Goal: Information Seeking & Learning: Learn about a topic

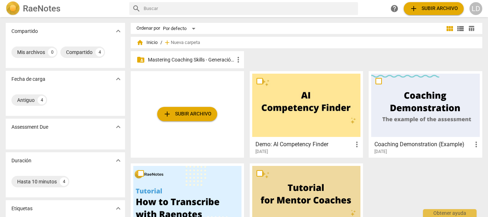
click at [192, 56] on p "Mastering Coaching Skills - Generación 31" at bounding box center [191, 59] width 86 height 7
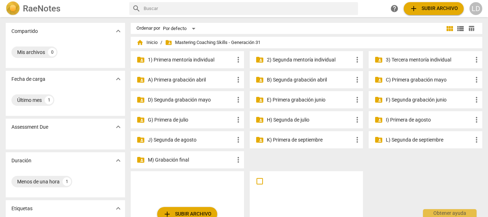
click at [306, 97] on p "E) Primera grabación junio" at bounding box center [310, 99] width 86 height 7
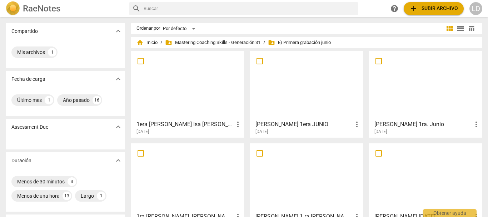
click at [167, 124] on h3 "1era [PERSON_NAME] Isa [PERSON_NAME]" at bounding box center [184, 124] width 97 height 9
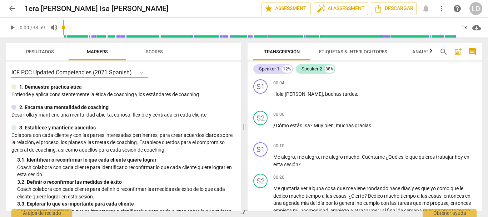
click at [7, 26] on span "play_arrow" at bounding box center [12, 27] width 13 height 9
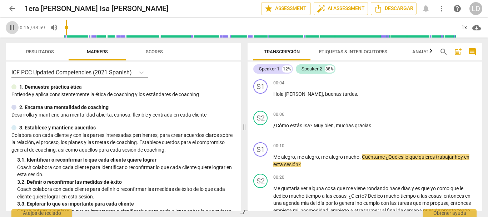
click at [15, 26] on span "pause" at bounding box center [12, 27] width 9 height 9
type input "17"
click at [456, 145] on p "Add competency" at bounding box center [459, 146] width 34 height 6
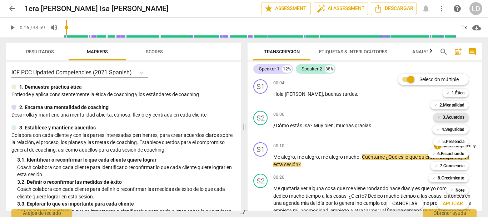
click at [457, 119] on b "3.Acuerdos" at bounding box center [453, 117] width 22 height 9
click at [454, 203] on span "Aplicar" at bounding box center [452, 203] width 20 height 7
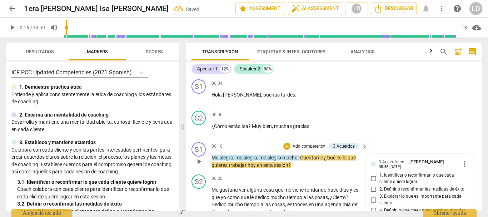
scroll to position [83, 0]
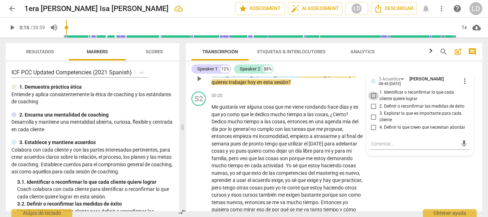
click at [370, 94] on input "1. Identificar o reconfirmar lo que cada cliente quiere lograr" at bounding box center [373, 95] width 11 height 9
checkbox input "true"
click at [388, 144] on textarea at bounding box center [414, 143] width 87 height 7
type textarea "P"
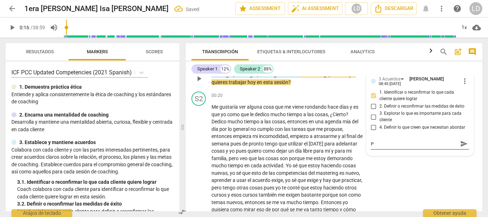
type textarea "Pr"
type textarea "Pre"
type textarea "Preg"
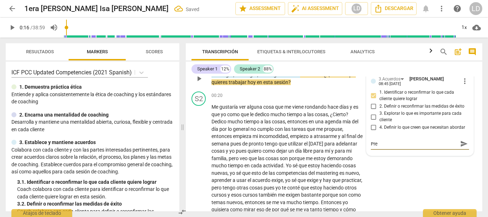
type textarea "Preg"
type textarea "Pregu"
type textarea "Pregun"
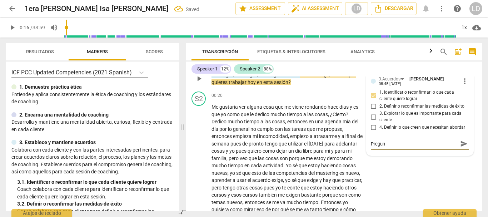
type textarea "Pregunt"
type textarea "Pregunta"
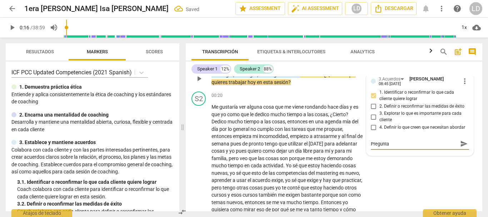
type textarea "Pregunta"
type textarea "Pregunta e"
type textarea "Pregunta ef"
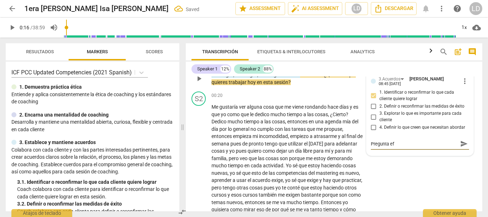
type textarea "Pregunta efe"
type textarea "Pregunta efec"
type textarea "Pregunta efect"
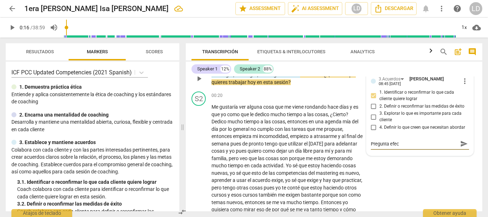
type textarea "Pregunta efect"
type textarea "Pregunta efecti"
type textarea "Pregunta efectiv"
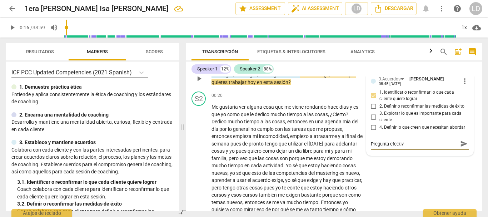
type textarea "Pregunta efectiva"
type textarea "Pregunta efectiva p"
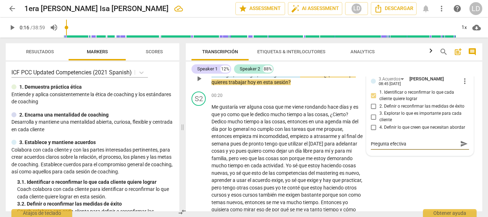
type textarea "Pregunta efectiva p"
type textarea "Pregunta efectiva pa"
type textarea "Pregunta efectiva paa"
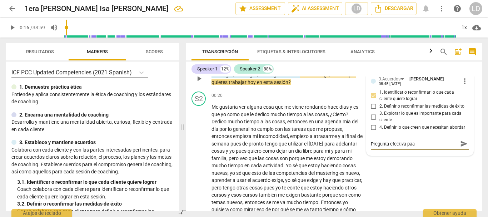
type textarea "Pregunta efectiva pa"
type textarea "Pregunta efectiva par"
type textarea "Pregunta efectiva para"
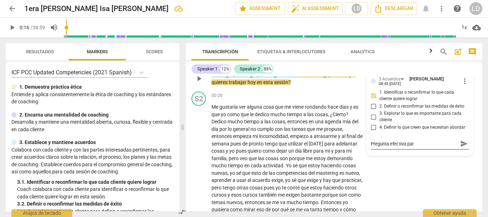
type textarea "Pregunta efectiva para"
type textarea "Pregunta efectiva para i"
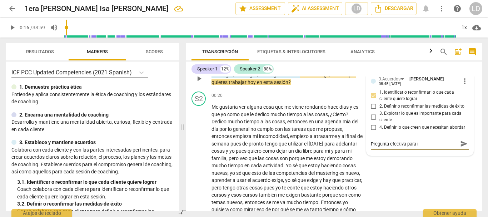
type textarea "Pregunta efectiva para in"
type textarea "Pregunta efectiva para ind"
type textarea "Pregunta efectiva para inda"
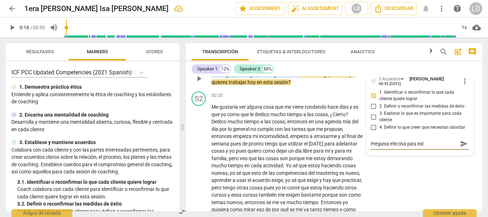
type textarea "Pregunta efectiva para inda"
type textarea "Pregunta efectiva para indag"
type textarea "Pregunta efectiva para indaga"
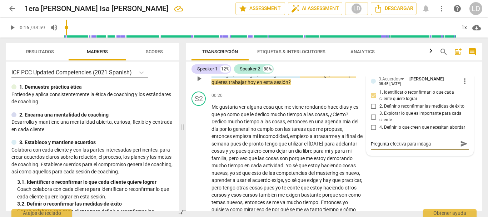
type textarea "Pregunta efectiva para indagar"
type textarea "Pregunta efectiva para indagar q"
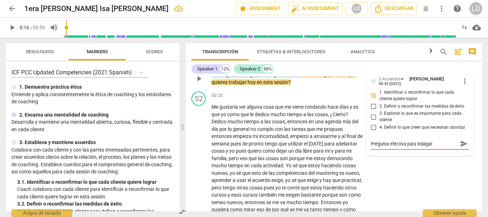
type textarea "Pregunta efectiva para indagar q"
type textarea "Pregunta efectiva para indagar qu"
type textarea "Pregunta efectiva para indagar qué"
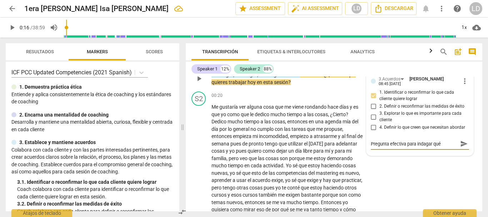
type textarea "Pregunta efectiva para indagar qué"
type textarea "Pregunta efectiva para indagar qué q"
type textarea "Pregunta efectiva para indagar qué qu"
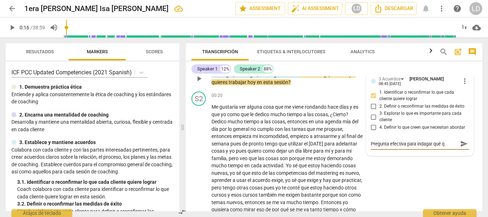
type textarea "Pregunta efectiva para indagar qué qu"
type textarea "Pregunta efectiva para indagar qué qui"
type textarea "Pregunta efectiva para indagar qué quir"
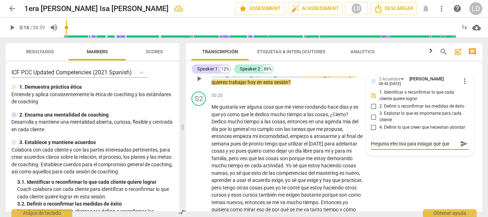
type textarea "Pregunta efectiva para indagar qué qui"
type textarea "Pregunta efectiva para indagar qué quie"
type textarea "Pregunta efectiva para indagar qué quier"
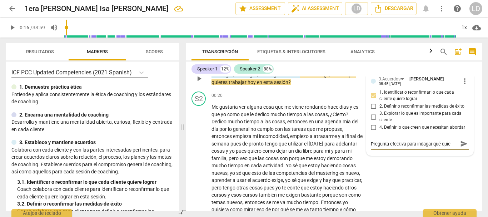
type textarea "Pregunta efectiva para indagar qué quier"
type textarea "Pregunta efectiva para indagar qué quiere"
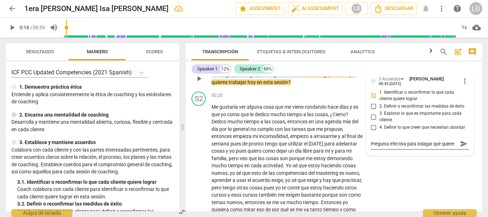
type textarea "Pregunta efectiva para indagar qué quiere t"
type textarea "Pregunta efectiva para indagar qué quiere tr"
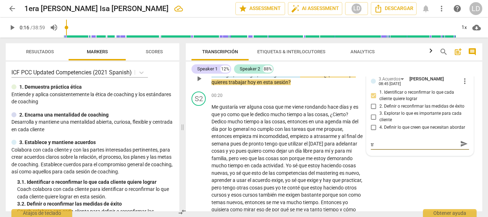
type textarea "Pregunta efectiva para indagar qué quiere tra"
type textarea "Pregunta efectiva para indagar qué quiere trab"
type textarea "Pregunta efectiva para indagar qué quiere traba"
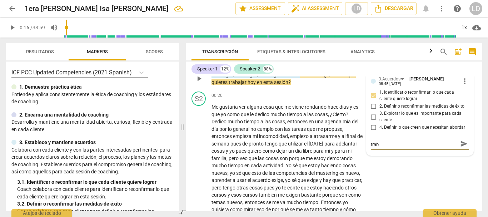
type textarea "Pregunta efectiva para indagar qué quiere traba"
type textarea "Pregunta efectiva para indagar qué quiere trabaj"
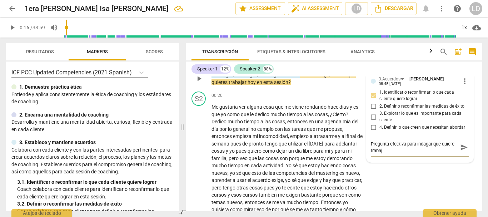
type textarea "Pregunta efectiva para indagar qué quiere trabaja"
type textarea "Pregunta efectiva para indagar qué quiere trabajar"
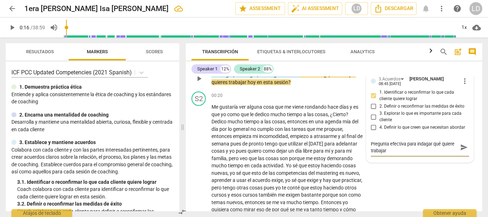
type textarea "Pregunta efectiva para indagar qué quiere trabajar"
type textarea "Pregunta efectiva para indagar qué quiere trabajar e"
type textarea "Pregunta efectiva para indagar qué quiere trabajar el"
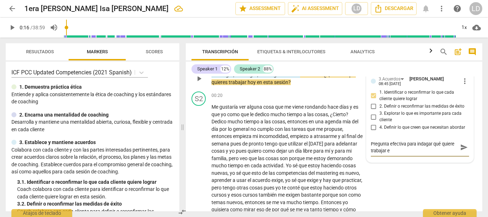
type textarea "Pregunta efectiva para indagar qué quiere trabajar el"
type textarea "Pregunta efectiva para indagar qué quiere trabajar el c"
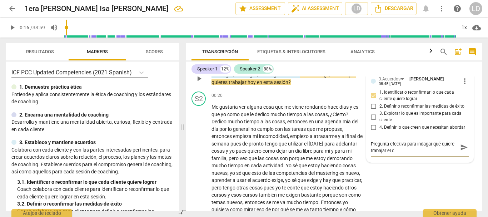
type textarea "Pregunta efectiva para indagar qué quiere trabajar el cl"
type textarea "Pregunta efectiva para indagar qué quiere trabajar el cli"
type textarea "Pregunta efectiva para indagar qué quiere trabajar el clin"
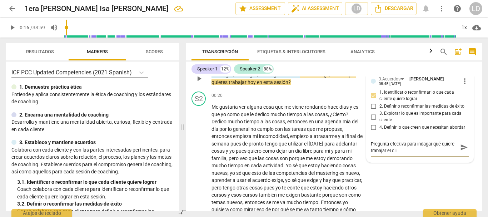
type textarea "Pregunta efectiva para indagar qué quiere trabajar el clin"
type textarea "Pregunta efectiva para indagar qué quiere trabajar el [PERSON_NAME]"
type textarea "Pregunta efectiva para indagar qué quiere trabajar el clinet"
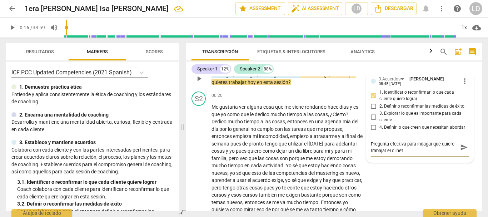
type textarea "Pregunta efectiva para indagar qué quiere trabajar el clinete"
type textarea "Pregunta efectiva para indagar qué quiere trabajar el clinet"
type textarea "Pregunta efectiva para indagar qué quiere trabajar el [PERSON_NAME]"
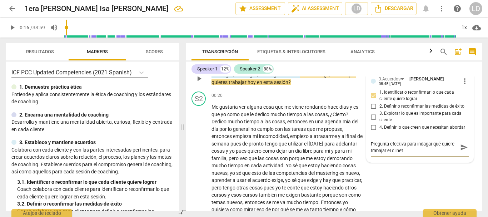
type textarea "Pregunta efectiva para indagar qué quiere trabajar el [PERSON_NAME]"
type textarea "Pregunta efectiva para indagar qué quiere trabajar el clin"
type textarea "Pregunta efectiva para indagar qué quiere trabajar el cli"
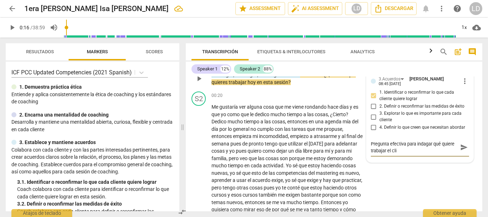
type textarea "Pregunta efectiva para indagar qué quiere trabajar el clie"
type textarea "Pregunta efectiva para indagar qué quiere trabajar el clien"
type textarea "Pregunta efectiva para indagar qué quiere trabajar el client"
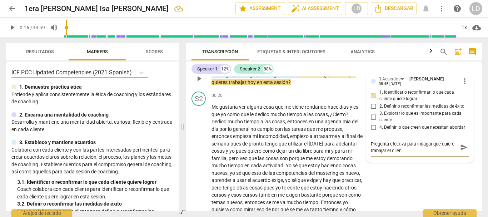
type textarea "Pregunta efectiva para indagar qué quiere trabajar el client"
type textarea "Pregunta efectiva para indagar qué quiere trabajar el cliente"
type textarea "Pregunta efectiva para indagar qué quiere trabajar el cliente."
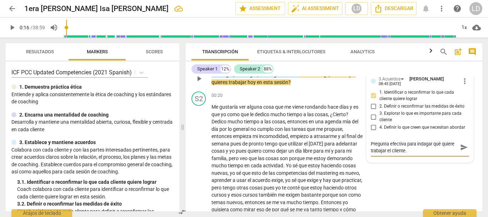
click at [463, 145] on span "send" at bounding box center [464, 147] width 8 height 8
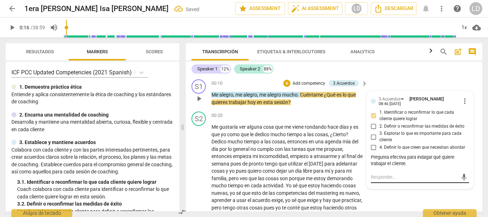
scroll to position [47, 0]
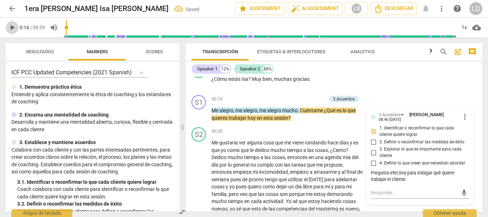
click at [9, 27] on span "play_arrow" at bounding box center [12, 27] width 9 height 9
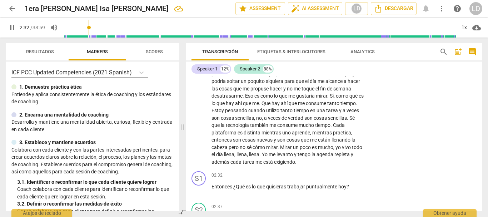
scroll to position [261, 0]
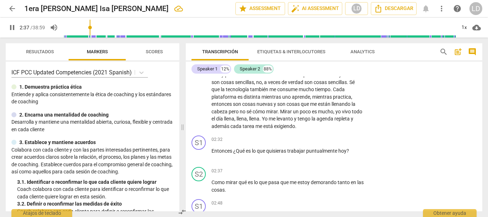
click at [13, 27] on span "pause" at bounding box center [12, 27] width 9 height 9
type input "158"
click at [338, 138] on p "Add competency" at bounding box center [342, 139] width 34 height 6
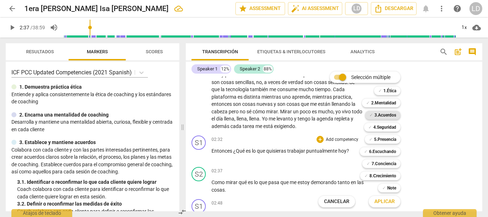
click at [396, 113] on b "3.Acuerdos" at bounding box center [385, 115] width 22 height 9
click at [390, 203] on span "Aplicar" at bounding box center [384, 201] width 20 height 7
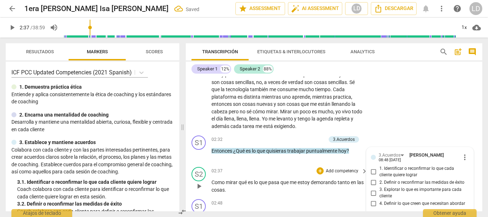
scroll to position [337, 0]
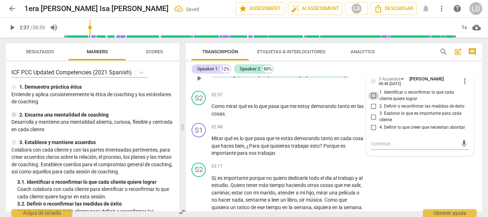
click at [376, 94] on input "1. Identificar o reconfirmar lo que cada cliente quiere lograr" at bounding box center [373, 95] width 11 height 9
checkbox input "true"
click at [372, 116] on input "3. Explorar lo que es importante para cada cliente" at bounding box center [373, 116] width 11 height 9
checkbox input "true"
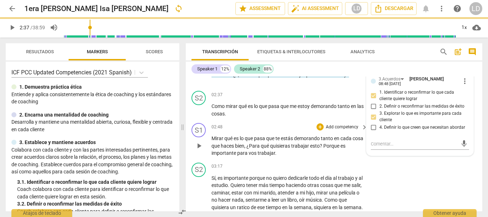
click at [475, 125] on div "S1 play_arrow pause 02:48 + Add competency keyboard_arrow_right Mirar qué es lo…" at bounding box center [334, 140] width 296 height 40
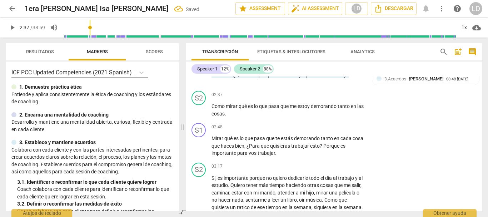
click at [12, 26] on span "play_arrow" at bounding box center [12, 27] width 9 height 9
click at [13, 25] on span "pause" at bounding box center [12, 27] width 9 height 9
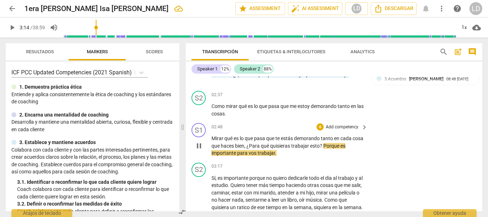
type input "194"
click at [354, 125] on p "Add competency" at bounding box center [342, 127] width 34 height 6
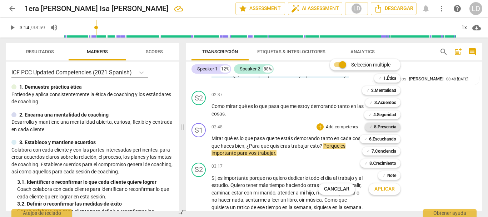
click at [390, 125] on b "5.Presencia" at bounding box center [385, 126] width 22 height 9
click at [390, 138] on b "6.Escuchando" at bounding box center [382, 139] width 27 height 9
click at [381, 104] on b "3.Acuerdos" at bounding box center [385, 102] width 22 height 9
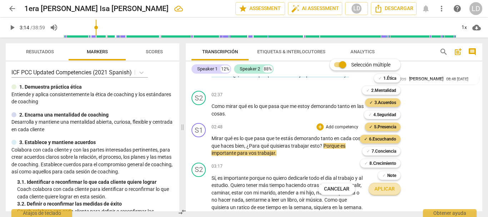
drag, startPoint x: 385, startPoint y: 191, endPoint x: 408, endPoint y: 189, distance: 22.9
click at [385, 190] on span "Aplicar" at bounding box center [384, 188] width 20 height 7
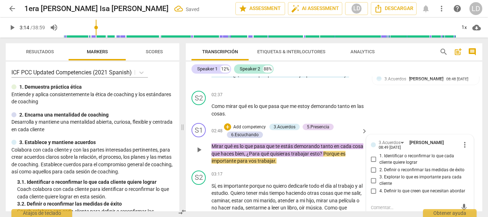
scroll to position [373, 0]
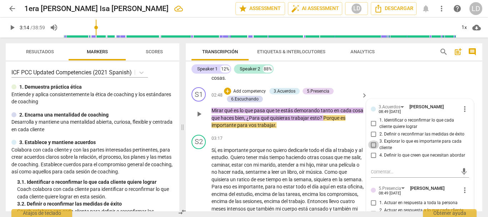
click at [371, 143] on input "3. Explorar lo que es importante para cada cliente" at bounding box center [373, 144] width 11 height 9
checkbox input "true"
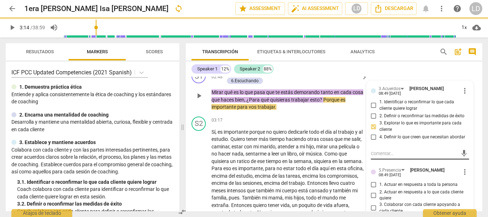
scroll to position [444, 0]
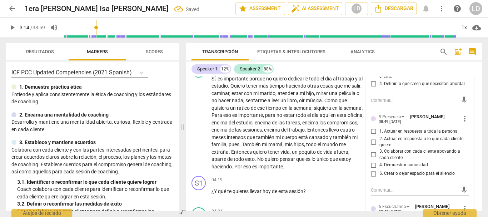
click at [373, 141] on input "2. Actuar en respuesta a lo que cada cliente quiere" at bounding box center [373, 141] width 11 height 9
checkbox input "true"
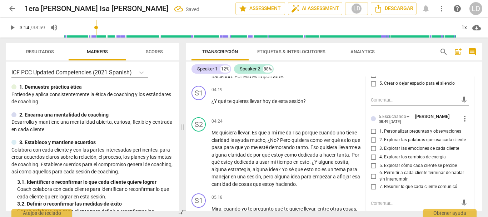
scroll to position [551, 0]
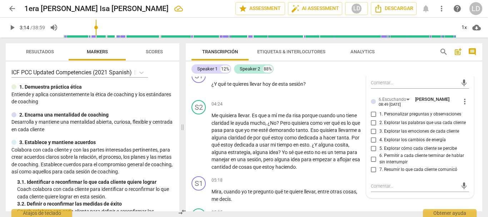
click at [372, 112] on input "1. Personalizar preguntas y observaciones" at bounding box center [373, 114] width 11 height 9
checkbox input "true"
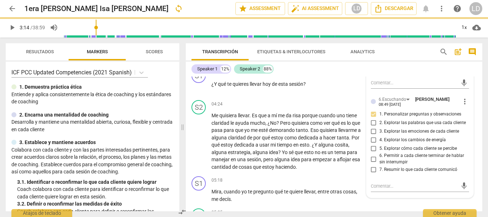
click at [371, 122] on input "2. Explorar las palabras que usa cada cliente" at bounding box center [373, 122] width 11 height 9
checkbox input "true"
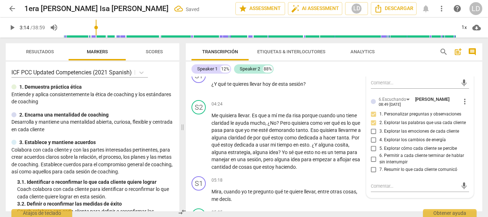
click at [372, 158] on input "6. Permitir a cada cliente terminar de hablar sin interrumpir" at bounding box center [373, 159] width 11 height 9
checkbox input "true"
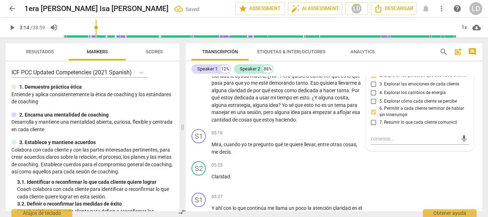
scroll to position [623, 0]
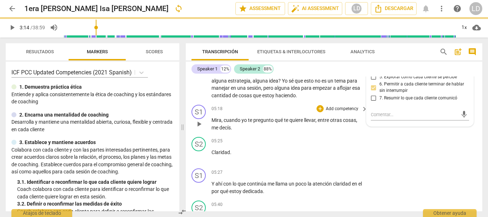
click at [474, 104] on div "S1 play_arrow pause 05:18 + Add competency keyboard_arrow_right [PERSON_NAME] ,…" at bounding box center [334, 118] width 296 height 32
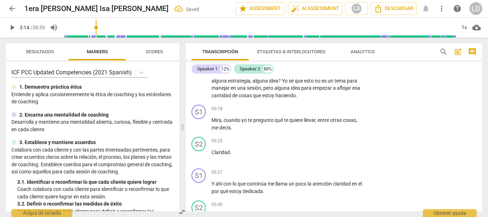
click at [10, 25] on span "play_arrow" at bounding box center [12, 27] width 9 height 9
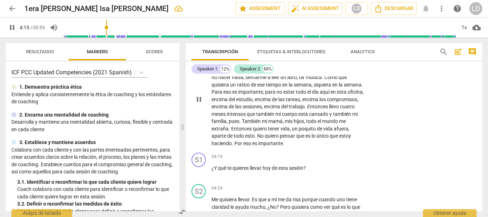
scroll to position [480, 0]
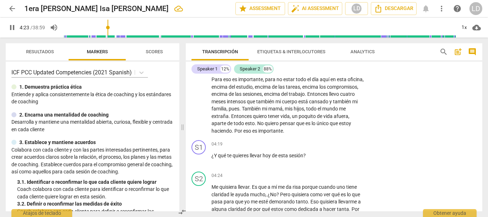
click at [12, 24] on span "pause" at bounding box center [12, 27] width 9 height 9
type input "264"
click at [339, 144] on p "Add competency" at bounding box center [342, 144] width 34 height 6
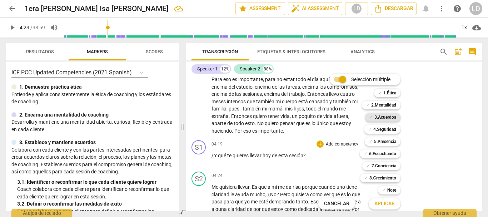
click at [390, 117] on b "3.Acuerdos" at bounding box center [385, 117] width 22 height 9
click at [386, 202] on span "Aplicar" at bounding box center [384, 203] width 20 height 7
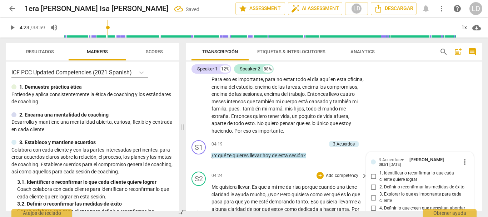
scroll to position [561, 0]
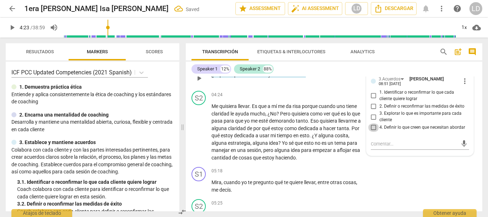
click at [373, 126] on input "4. Definir lo que creen que necesitan abordar" at bounding box center [373, 127] width 11 height 9
checkbox input "true"
click at [393, 144] on textarea at bounding box center [414, 143] width 87 height 7
type textarea "P"
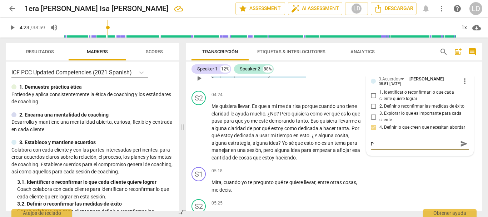
type textarea "Pr"
type textarea "Pre"
type textarea "Preg"
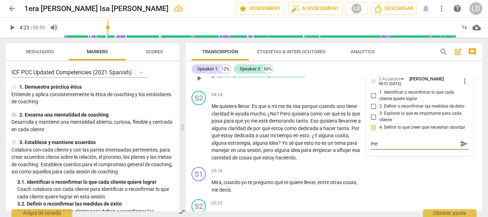
type textarea "Preg"
type textarea "Pregu"
type textarea "Pregun"
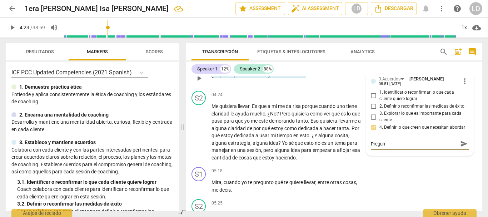
type textarea "Pregunt"
type textarea "Pregunta"
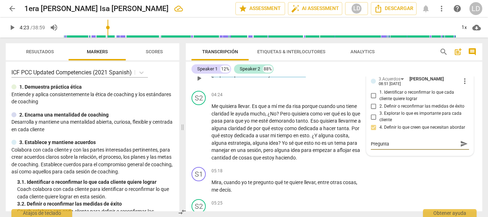
type textarea "Pregunta"
type textarea "Pregunta e"
type textarea "Pregunta ef"
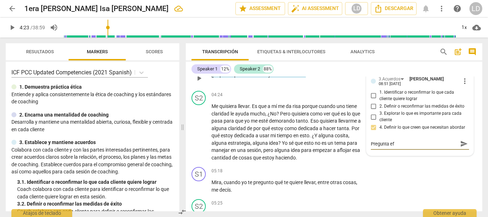
type textarea "Pregunta efe"
type textarea "Pregunta efec"
type textarea "Pregunta efect"
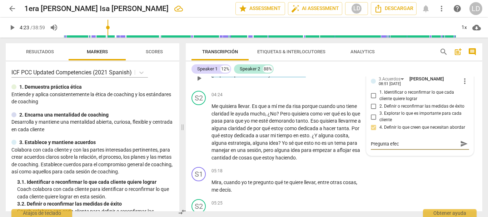
type textarea "Pregunta efect"
type textarea "Pregunta efecti"
type textarea "Pregunta efectiv"
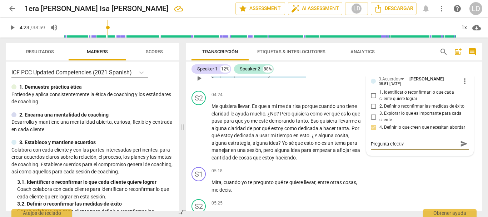
type textarea "Pregunta efectiva"
type textarea "Pregunta efectiva q"
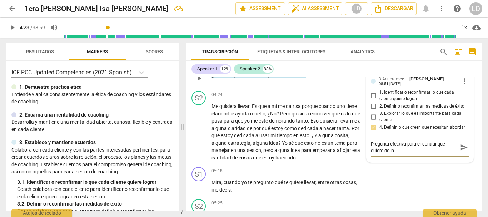
scroll to position [0, 0]
click at [460, 147] on span "send" at bounding box center [464, 147] width 8 height 8
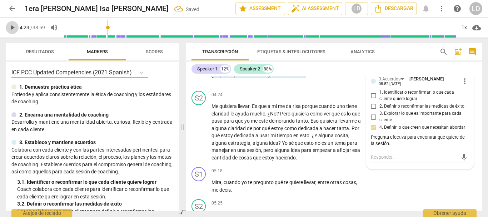
click at [9, 26] on span "play_arrow" at bounding box center [12, 27] width 9 height 9
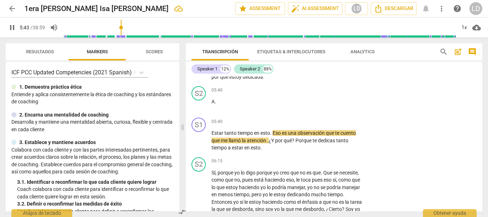
scroll to position [739, 0]
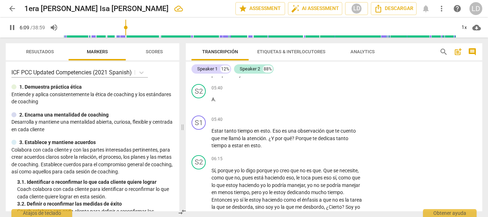
click at [12, 27] on span "pause" at bounding box center [12, 27] width 9 height 9
click at [334, 118] on p "Add competency" at bounding box center [342, 119] width 34 height 6
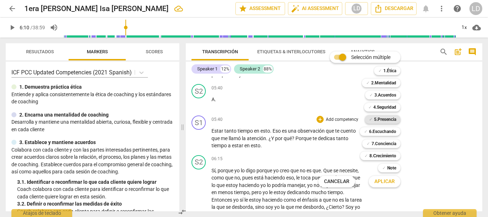
click at [382, 118] on b "5.Presencia" at bounding box center [385, 119] width 22 height 9
click at [385, 130] on b "6.Escuchando" at bounding box center [382, 131] width 27 height 9
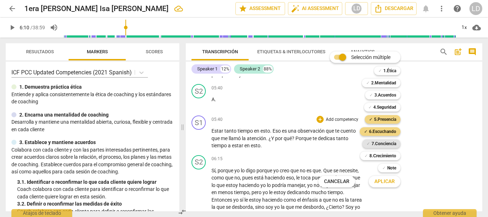
click at [391, 143] on b "7.Conciencia" at bounding box center [383, 143] width 25 height 9
click at [389, 95] on b "3.Acuerdos" at bounding box center [385, 95] width 22 height 9
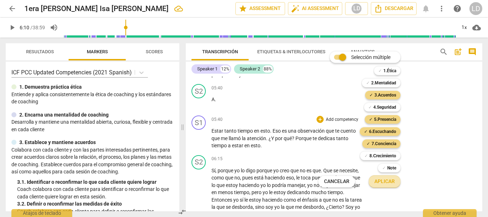
click at [386, 180] on span "Aplicar" at bounding box center [384, 181] width 20 height 7
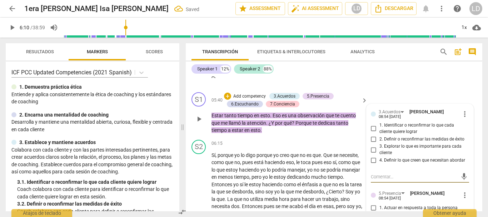
scroll to position [775, 0]
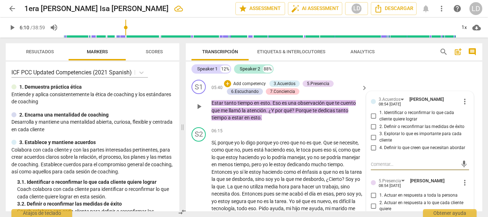
click at [374, 146] on input "4. Definir lo que creen que necesitan abordar" at bounding box center [373, 147] width 11 height 9
click at [371, 138] on input "3. Explorar lo que es importante para cada cliente" at bounding box center [373, 137] width 11 height 9
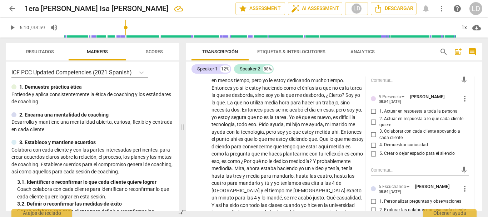
scroll to position [846, 0]
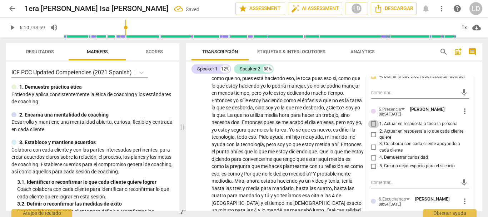
click at [371, 122] on input "1. Actuar en respuesta a toda la persona" at bounding box center [373, 124] width 11 height 9
click at [370, 125] on input "1. Actuar en respuesta a toda la persona" at bounding box center [373, 124] width 11 height 9
click at [371, 121] on input "1. Actuar en respuesta a toda la persona" at bounding box center [373, 124] width 11 height 9
click at [373, 147] on input "3. Colaborar con cada cliente apoyando a cada cliente" at bounding box center [373, 147] width 11 height 9
click at [373, 159] on input "4. Demuestrar curiosidad" at bounding box center [373, 157] width 11 height 9
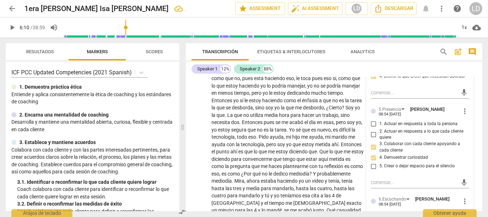
click at [373, 165] on input "5. Crear o dejar espacio para el silencio" at bounding box center [373, 166] width 11 height 9
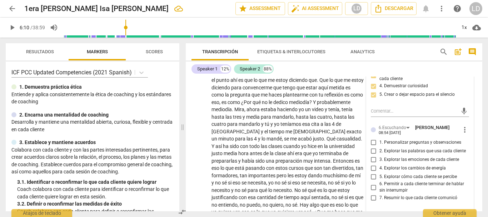
scroll to position [953, 0]
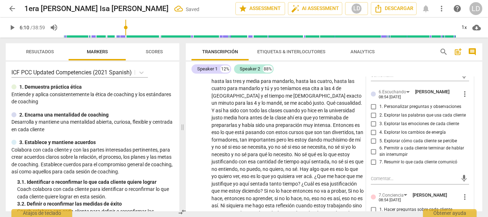
click at [373, 107] on input "1. Personalizar preguntas y observaciones" at bounding box center [373, 106] width 11 height 9
click at [372, 115] on input "2. Explorar las palabras que usa cada cliente" at bounding box center [373, 115] width 11 height 9
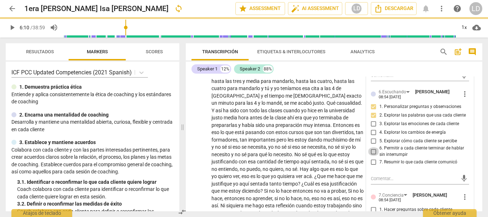
click at [372, 151] on input "6. Permitir a cada cliente terminar de hablar sin interrumpir" at bounding box center [373, 151] width 11 height 9
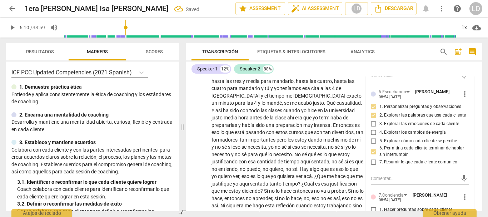
click at [371, 163] on input "7. Resumir lo que cada cliente comunicó" at bounding box center [373, 162] width 11 height 9
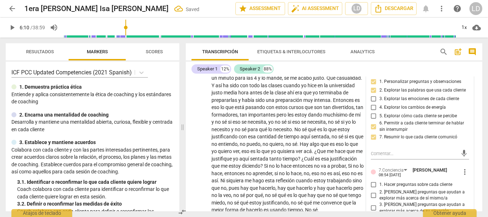
scroll to position [989, 0]
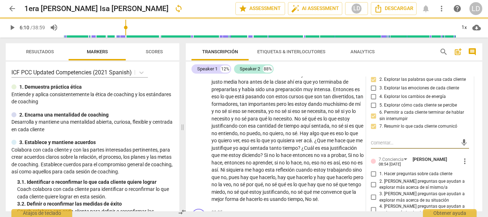
click at [409, 145] on textarea at bounding box center [414, 142] width 87 height 7
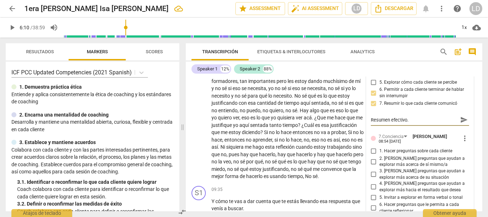
scroll to position [1025, 0]
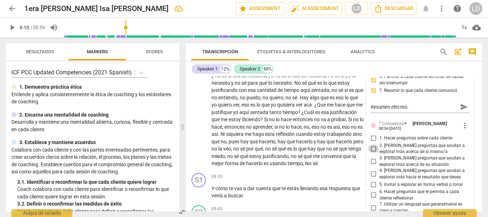
click at [372, 150] on input "2. [PERSON_NAME] preguntas que ayudan a explorar más acerca de sí mismo/a" at bounding box center [373, 148] width 11 height 9
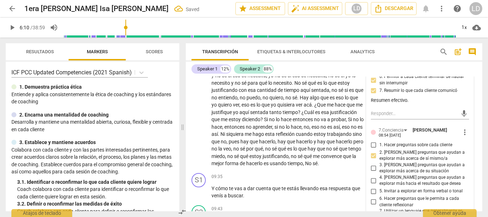
click at [370, 162] on label "3. [PERSON_NAME] preguntas que ayudan a explorar más acerca de su situación" at bounding box center [417, 168] width 99 height 12
click at [370, 163] on input "3. [PERSON_NAME] preguntas que ayudan a explorar más acerca de su situación" at bounding box center [373, 167] width 11 height 9
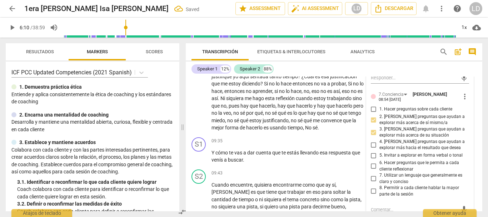
click at [372, 176] on input "7. Utilizar un lenguaje que generalmente es claro y conciso" at bounding box center [373, 178] width 11 height 9
click at [371, 163] on input "6. Hacer preguntas que le permita a cada cliente reflexionar" at bounding box center [373, 166] width 11 height 9
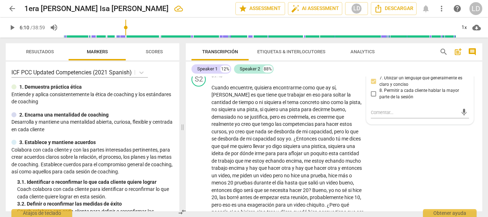
scroll to position [1168, 0]
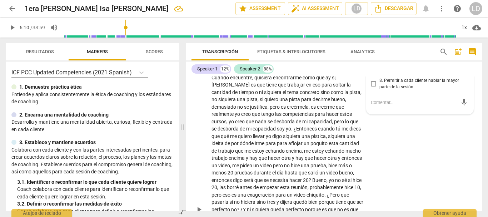
click at [447, 158] on div "S2 play_arrow pause 09:43 + Add competency keyboard_arrow_right Cuando encuentr…" at bounding box center [334, 203] width 296 height 288
click at [12, 25] on span "play_arrow" at bounding box center [12, 27] width 9 height 9
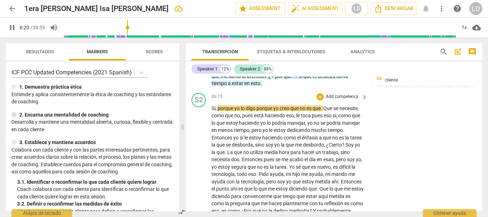
scroll to position [811, 0]
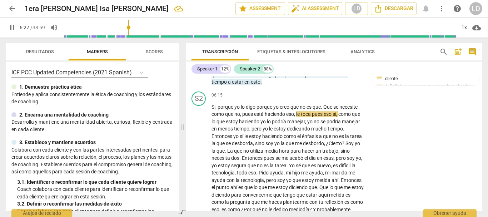
click at [10, 27] on span "pause" at bounding box center [12, 27] width 9 height 9
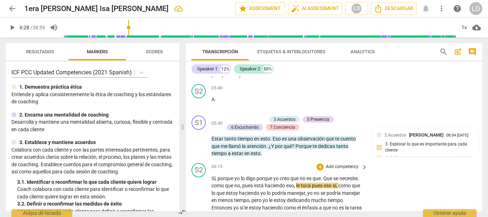
scroll to position [775, 0]
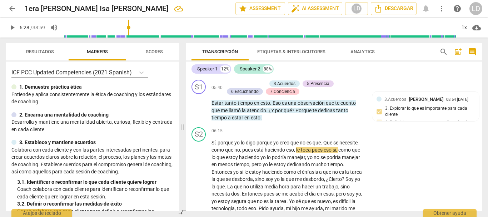
click at [13, 27] on span "play_arrow" at bounding box center [12, 27] width 9 height 9
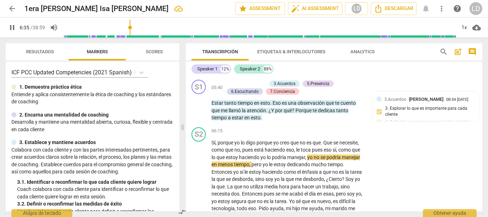
click at [12, 27] on span "pause" at bounding box center [12, 27] width 9 height 9
click at [131, 43] on div "Resultados Markers Scores ICF PCC Updated Competencies (2021 Spanish) 1. Demues…" at bounding box center [91, 126] width 182 height 179
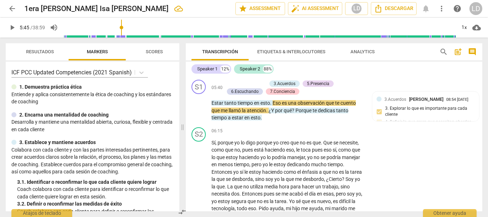
drag, startPoint x: 131, startPoint y: 25, endPoint x: 122, endPoint y: 25, distance: 8.6
click at [122, 25] on input "range" at bounding box center [259, 27] width 392 height 23
click at [16, 26] on span "play_arrow" at bounding box center [12, 27] width 9 height 9
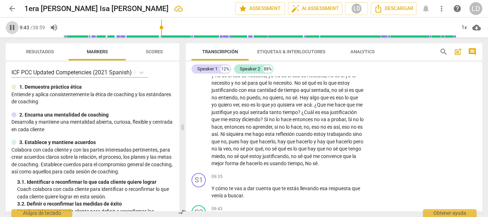
scroll to position [1173, 0]
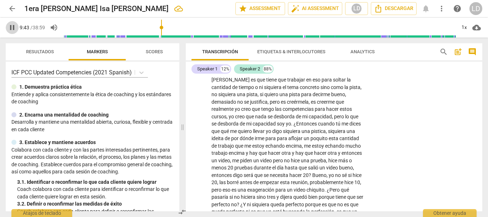
click at [13, 28] on span "pause" at bounding box center [12, 27] width 9 height 9
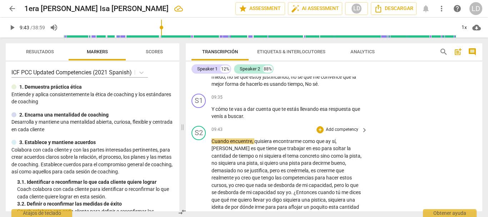
scroll to position [1101, 0]
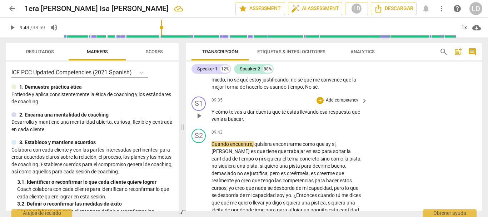
click at [335, 104] on p "Add competency" at bounding box center [342, 100] width 34 height 6
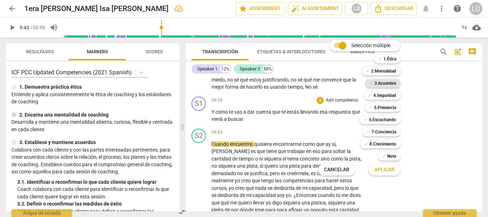
click at [383, 82] on b "3.Acuerdos" at bounding box center [385, 83] width 22 height 9
click at [384, 95] on b "4.Seguridad" at bounding box center [384, 95] width 23 height 9
click at [386, 106] on b "5.Presencia" at bounding box center [385, 107] width 22 height 9
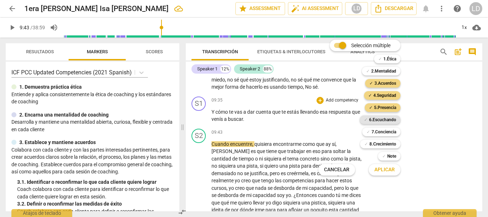
click at [387, 117] on b "6.Escuchando" at bounding box center [382, 119] width 27 height 9
click at [392, 131] on b "7.Conciencia" at bounding box center [383, 131] width 25 height 9
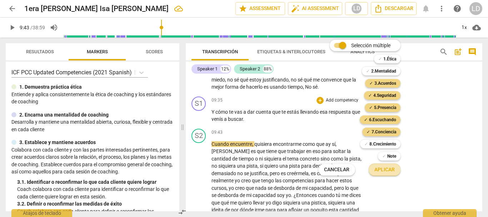
click at [384, 167] on span "Aplicar" at bounding box center [384, 169] width 20 height 7
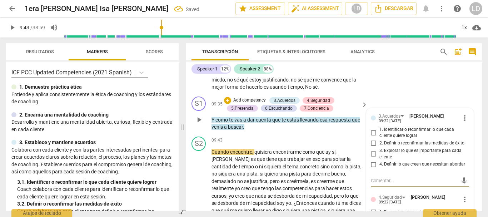
click at [372, 147] on input "2. Definir o reconfirmar las medidas de éxito" at bounding box center [373, 143] width 11 height 9
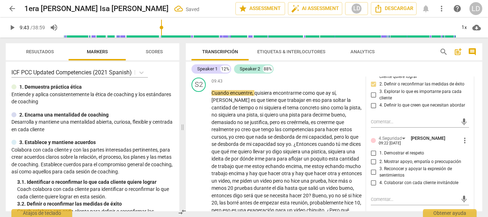
scroll to position [1173, 0]
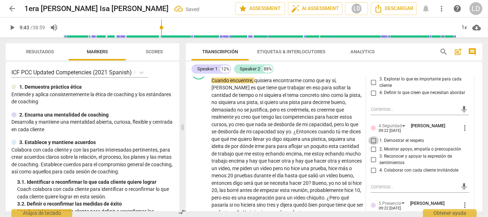
click at [373, 145] on input "1. Demostrar el respeto" at bounding box center [373, 140] width 11 height 9
click at [373, 175] on input "4. Colaborar con cada cliente invitándole" at bounding box center [373, 170] width 11 height 9
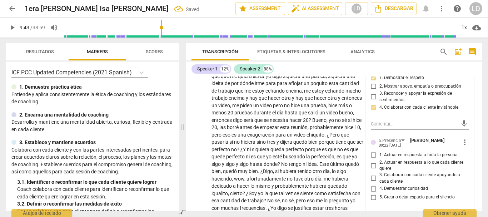
scroll to position [1244, 0]
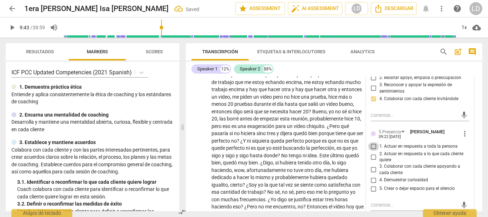
click at [368, 151] on input "1. Actuar en respuesta a toda la persona" at bounding box center [373, 146] width 11 height 9
click at [371, 184] on input "4. Demuestrar curiosidad" at bounding box center [373, 180] width 11 height 9
click at [371, 174] on input "3. Colaborar con cada cliente apoyando a cada cliente" at bounding box center [373, 169] width 11 height 9
click at [372, 193] on input "5. Crear o dejar espacio para el silencio" at bounding box center [373, 188] width 11 height 9
click at [370, 161] on input "2. Actuar en respuesta a lo que cada cliente quiere" at bounding box center [373, 156] width 11 height 9
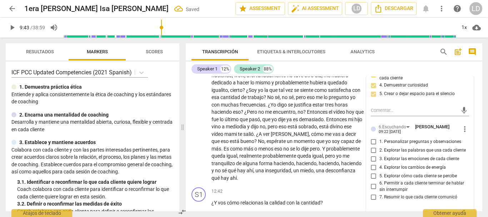
scroll to position [1351, 0]
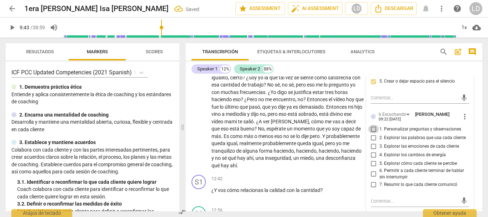
click at [373, 133] on input "1. Personalizar preguntas y observaciones" at bounding box center [373, 129] width 11 height 9
click at [371, 142] on input "2. Explorar las palabras que usa cada cliente" at bounding box center [373, 137] width 11 height 9
click at [371, 177] on input "6. Permitir a cada cliente terminar de hablar sin interrumpir" at bounding box center [373, 174] width 11 height 9
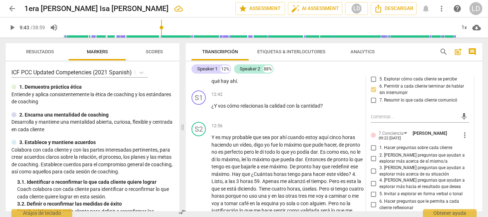
scroll to position [1458, 0]
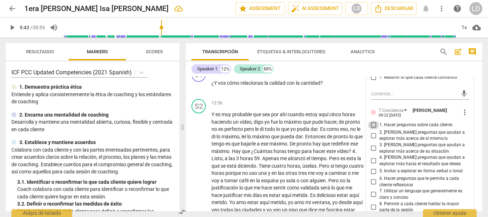
click at [374, 129] on input "1. Hacer preguntas sobre cada cliente" at bounding box center [373, 125] width 11 height 9
click at [372, 152] on input "3. [PERSON_NAME] preguntas que ayudan a explorar más acerca de su situación" at bounding box center [373, 148] width 11 height 9
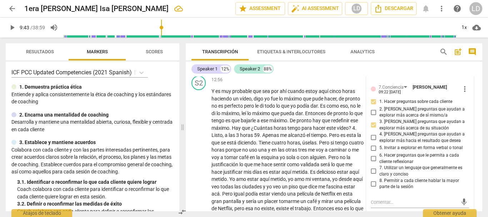
scroll to position [1494, 0]
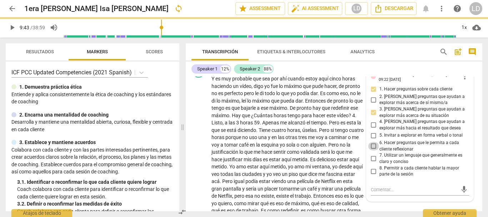
click at [373, 150] on input "6. Hacer preguntas que le permita a cada cliente reflexionar" at bounding box center [373, 146] width 11 height 9
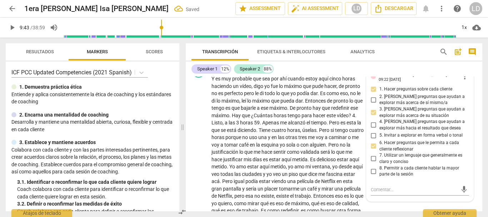
click at [372, 163] on input "7. Utilizar un lenguaje que generalmente es claro y conciso" at bounding box center [373, 158] width 11 height 9
click at [372, 175] on input "8. Permitir a cada cliente hablar la mayor parte de la sesión" at bounding box center [373, 171] width 11 height 9
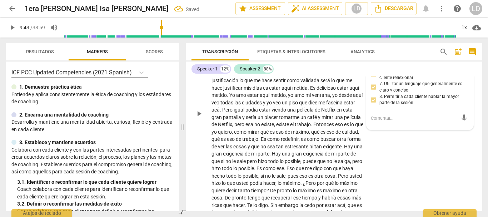
click at [450, 166] on div "S2 play_arrow pause 12:56 + Add competency keyboard_arrow_right Y es muy probab…" at bounding box center [334, 107] width 296 height 237
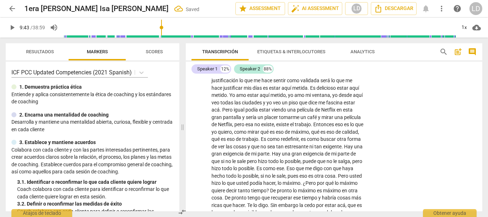
click at [11, 26] on span "play_arrow" at bounding box center [12, 27] width 9 height 9
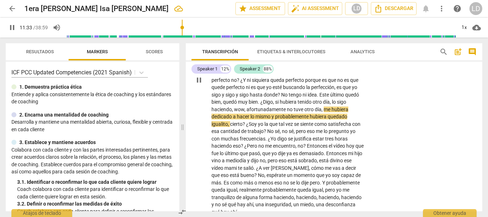
scroll to position [1351, 0]
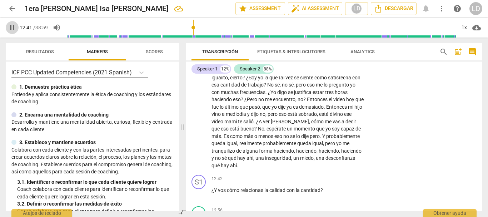
click at [11, 25] on span "pause" at bounding box center [12, 27] width 9 height 9
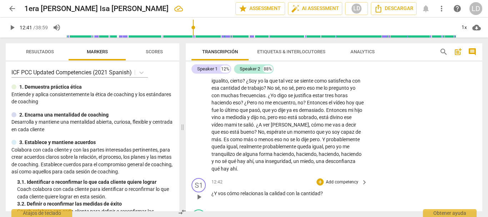
scroll to position [1422, 0]
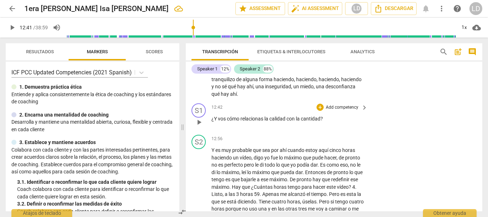
click at [342, 111] on p "Add competency" at bounding box center [342, 107] width 34 height 6
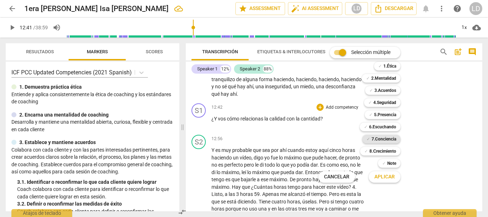
click at [381, 138] on b "7.Conciencia" at bounding box center [383, 139] width 25 height 9
click at [393, 135] on b "7.Conciencia" at bounding box center [383, 139] width 25 height 9
click at [422, 138] on div at bounding box center [244, 108] width 488 height 217
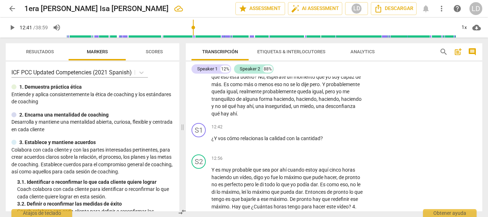
scroll to position [1387, 0]
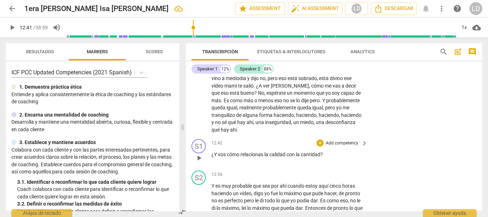
click at [340, 146] on p "Add competency" at bounding box center [342, 143] width 34 height 6
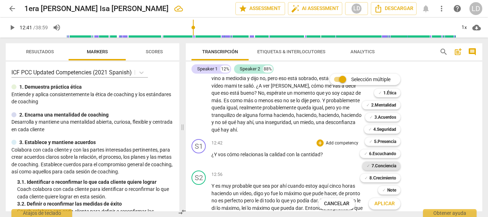
click at [388, 167] on b "7.Conciencia" at bounding box center [383, 165] width 25 height 9
click at [388, 205] on span "Aplicar" at bounding box center [384, 203] width 20 height 7
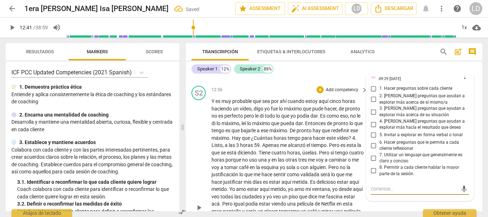
scroll to position [1452, 0]
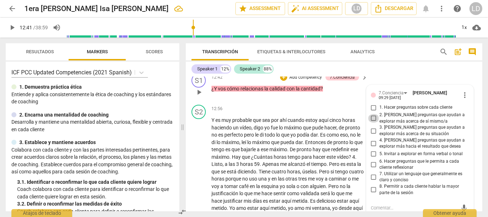
click at [373, 122] on input "2. [PERSON_NAME] preguntas que ayudan a explorar más acerca de sí mismo/a" at bounding box center [373, 118] width 11 height 9
click at [370, 168] on input "6. Hacer preguntas que le permita a cada cliente reflexionar" at bounding box center [373, 164] width 11 height 9
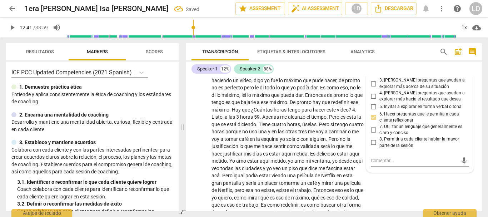
scroll to position [1524, 0]
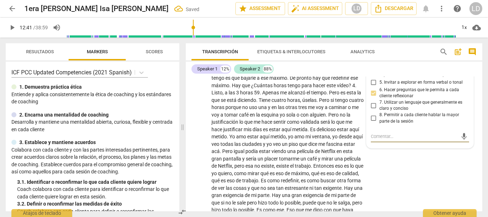
click at [395, 140] on textarea at bounding box center [414, 136] width 87 height 7
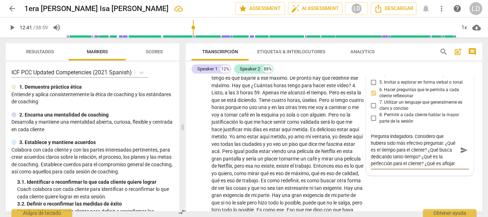
scroll to position [6, 0]
click at [460, 154] on span "send" at bounding box center [464, 150] width 8 height 8
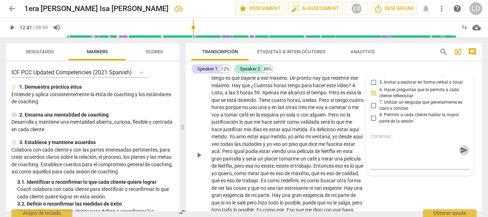
scroll to position [0, 0]
